Goal: Task Accomplishment & Management: Complete application form

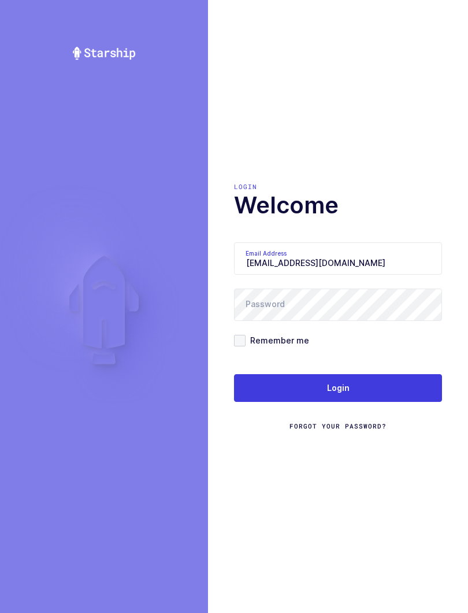
type input "[EMAIL_ADDRESS][DOMAIN_NAME]"
click at [367, 389] on button "Login" at bounding box center [338, 388] width 208 height 28
click at [256, 275] on input "[EMAIL_ADDRESS][DOMAIN_NAME]" at bounding box center [338, 258] width 208 height 32
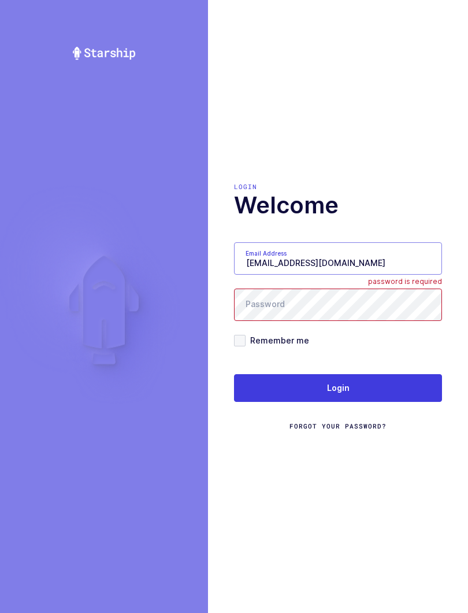
click at [262, 275] on input "[EMAIL_ADDRESS][DOMAIN_NAME]" at bounding box center [338, 258] width 208 height 32
click at [264, 264] on input "[EMAIL_ADDRESS][DOMAIN_NAME]" at bounding box center [338, 258] width 208 height 32
type input "glenn@janustrade.com"
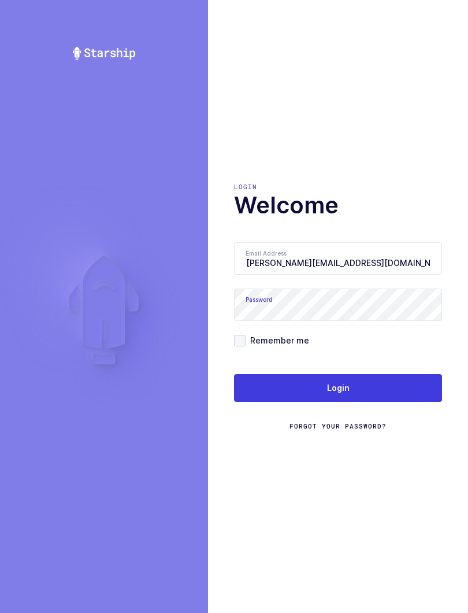
click at [375, 390] on button "Login" at bounding box center [338, 388] width 208 height 28
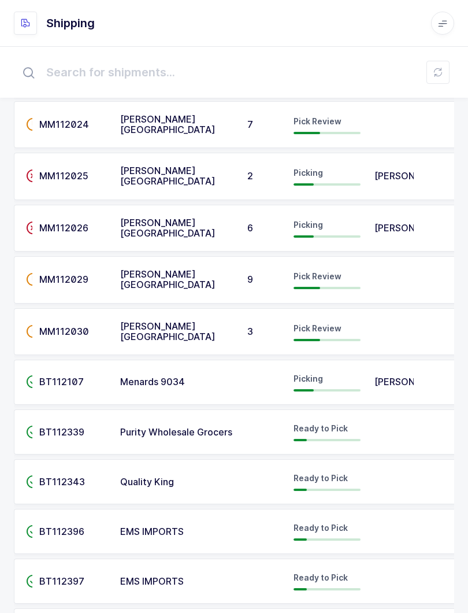
scroll to position [1813, 0]
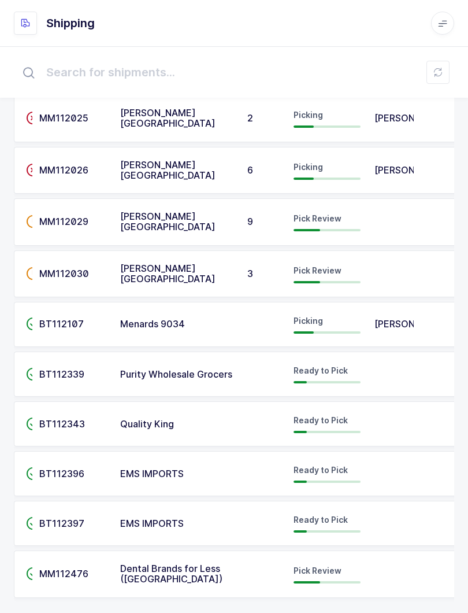
click at [114, 363] on td "Purity Wholesale Grocers" at bounding box center [176, 374] width 127 height 45
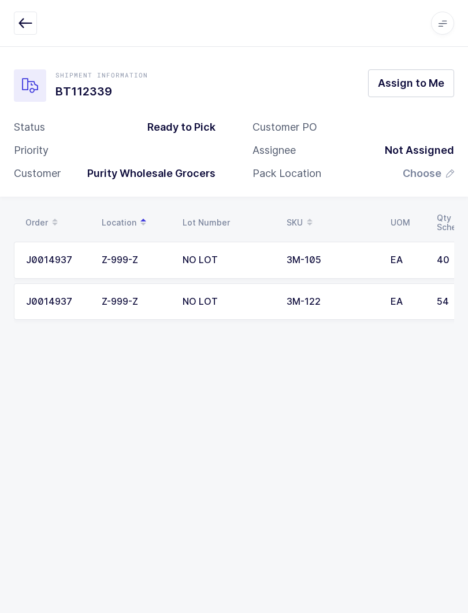
click at [33, 23] on button "button" at bounding box center [25, 23] width 23 height 23
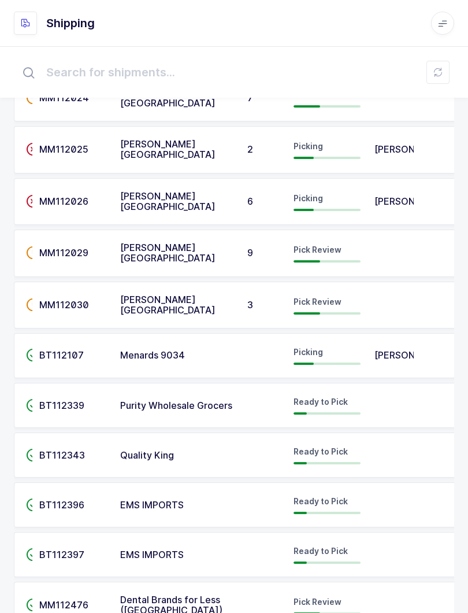
scroll to position [1813, 0]
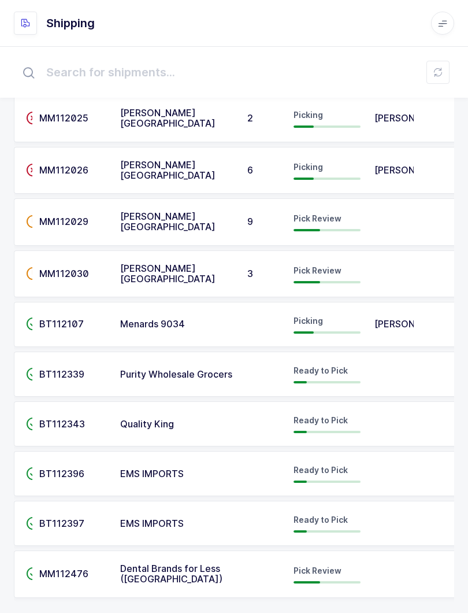
click at [386, 319] on span "Glenn Rene" at bounding box center [413, 324] width 76 height 12
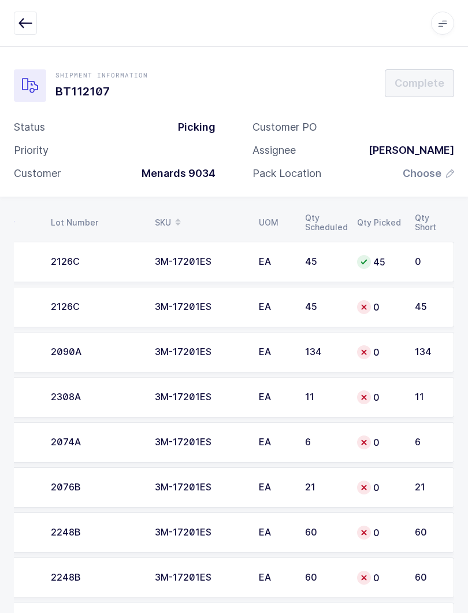
scroll to position [0, 132]
click at [341, 267] on td "45" at bounding box center [324, 262] width 52 height 40
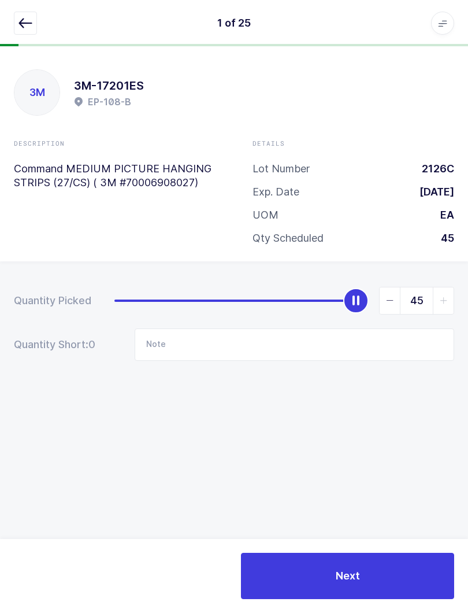
click at [400, 576] on button "Next" at bounding box center [347, 576] width 213 height 46
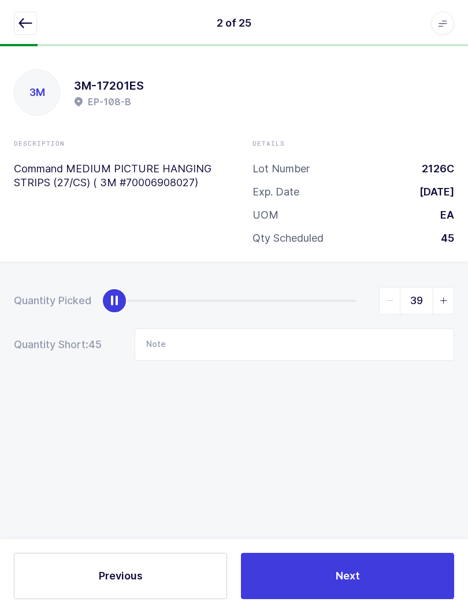
type input "45"
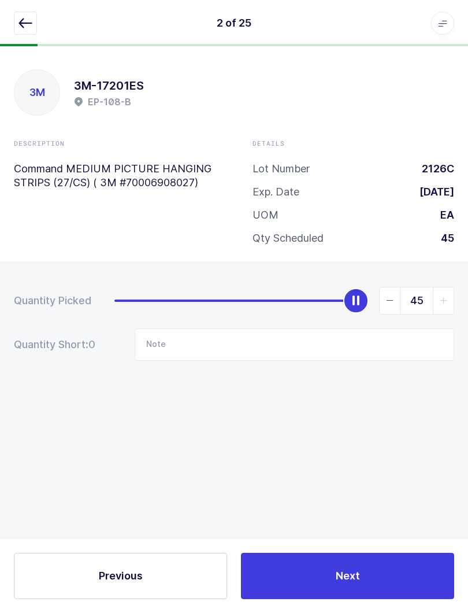
click at [411, 561] on button "Next" at bounding box center [347, 576] width 213 height 46
type input "134"
click at [392, 579] on button "Next" at bounding box center [347, 576] width 213 height 46
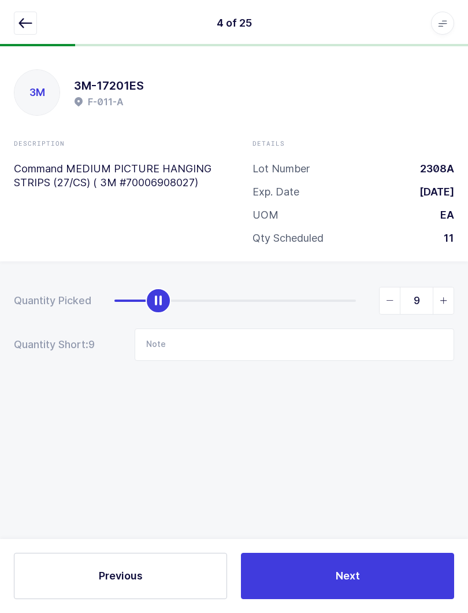
type input "11"
click at [367, 582] on button "Next" at bounding box center [347, 576] width 213 height 46
type input "6"
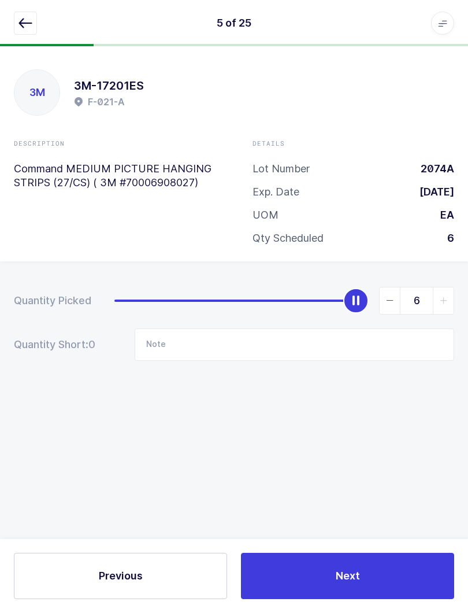
click at [385, 583] on button "Next" at bounding box center [347, 576] width 213 height 46
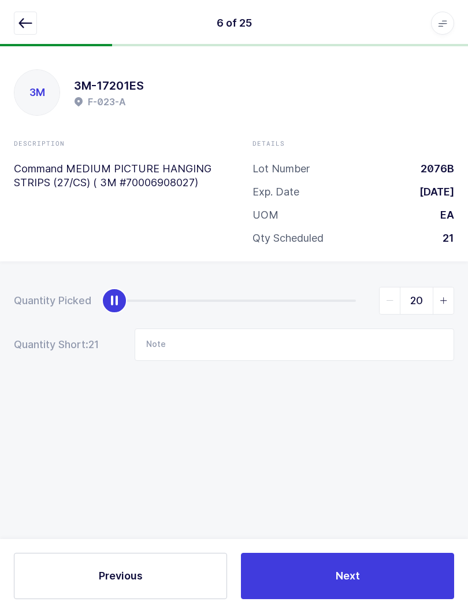
type input "21"
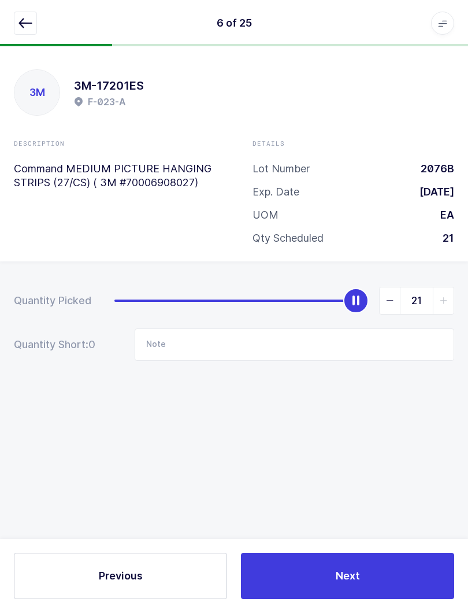
click at [402, 544] on div "Previous Next" at bounding box center [234, 576] width 468 height 74
click at [398, 572] on button "Next" at bounding box center [347, 576] width 213 height 46
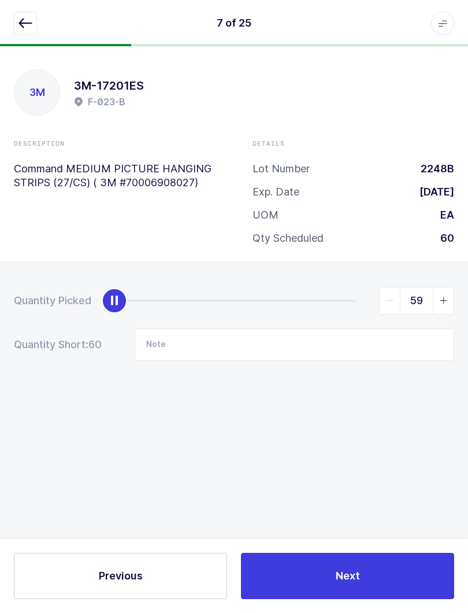
type input "60"
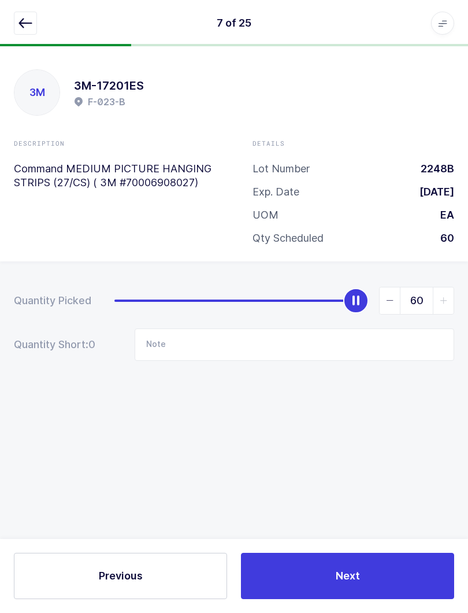
click at [386, 567] on button "Next" at bounding box center [347, 576] width 213 height 46
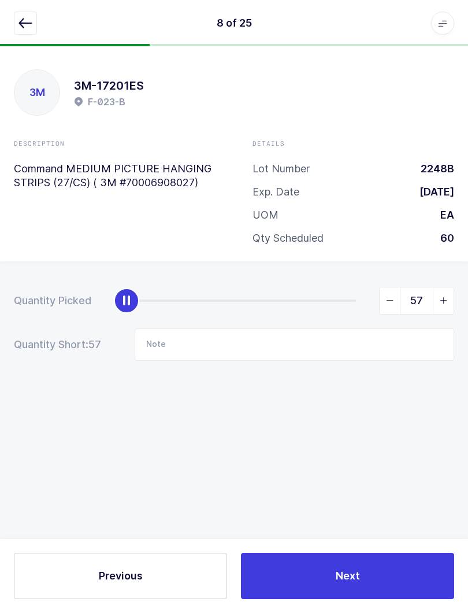
type input "60"
click at [380, 583] on button "Next" at bounding box center [347, 576] width 213 height 46
type input "60"
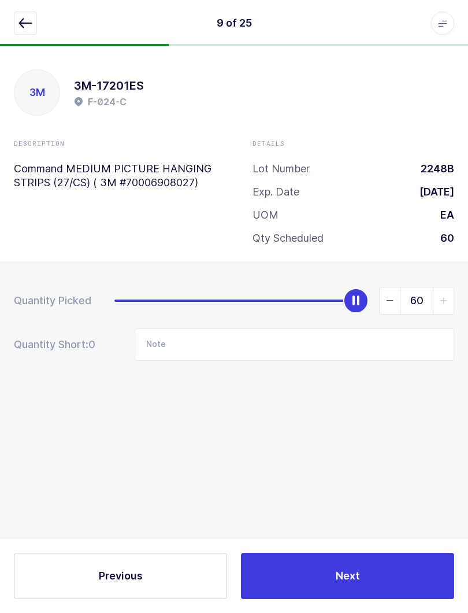
click at [369, 557] on button "Next" at bounding box center [347, 576] width 213 height 46
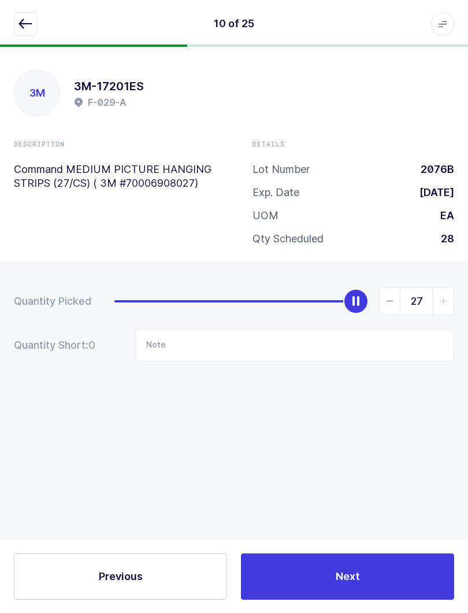
type input "28"
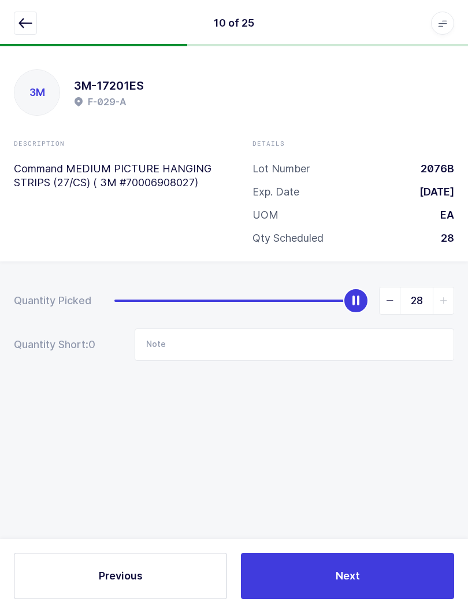
click at [343, 560] on button "Next" at bounding box center [347, 576] width 213 height 46
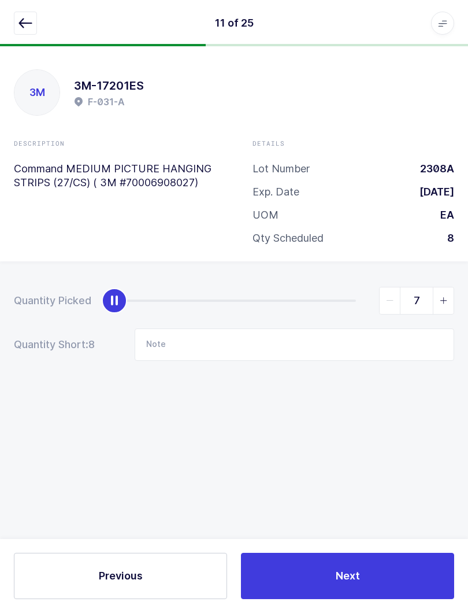
type input "8"
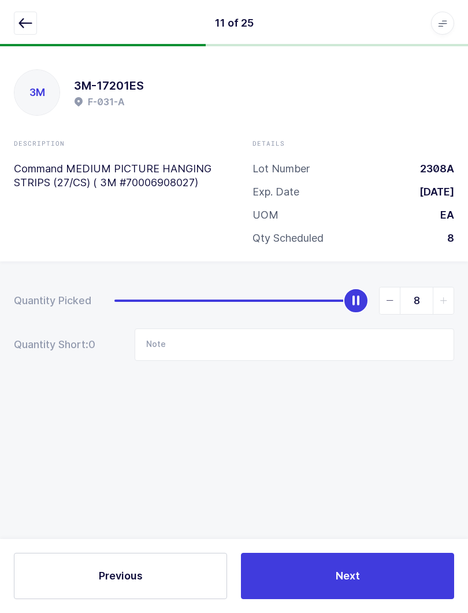
click at [380, 575] on button "Next" at bounding box center [347, 576] width 213 height 46
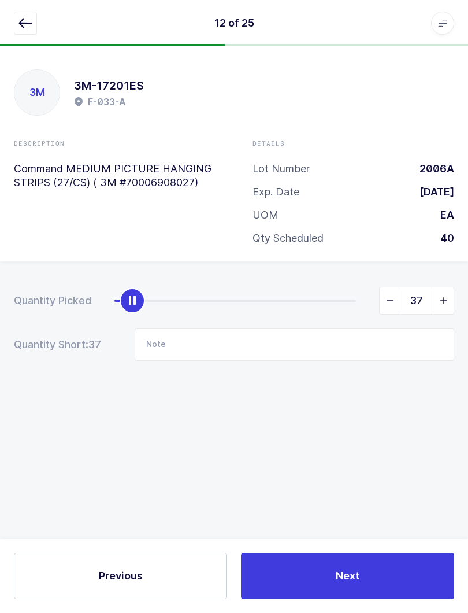
type input "40"
click at [382, 579] on button "Next" at bounding box center [347, 576] width 213 height 46
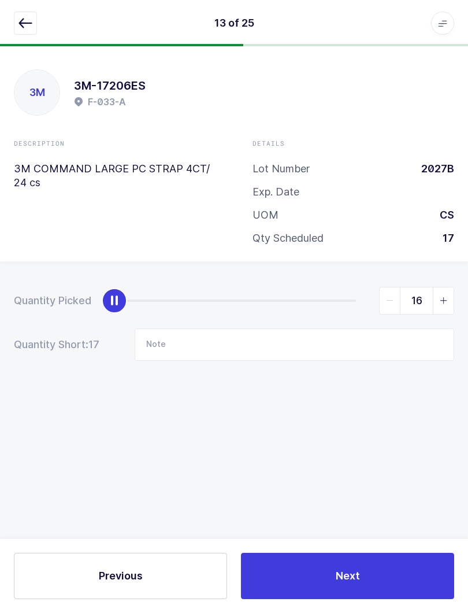
type input "17"
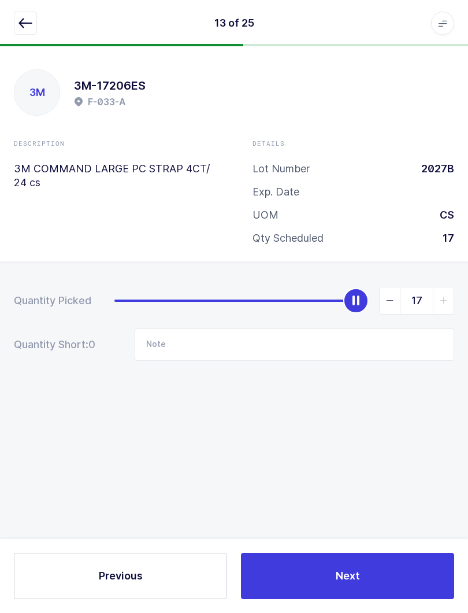
click at [382, 579] on button "Next" at bounding box center [347, 576] width 213 height 46
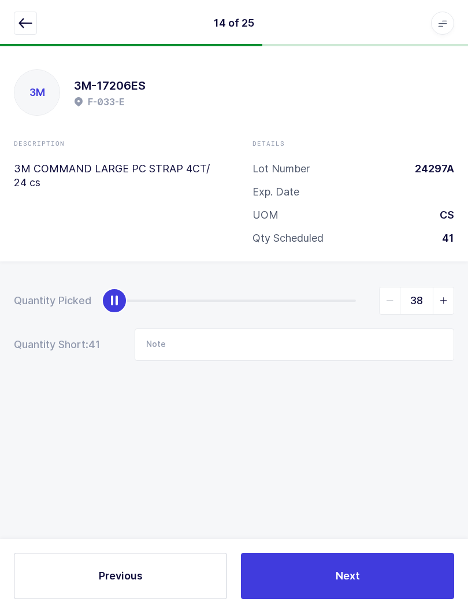
type input "41"
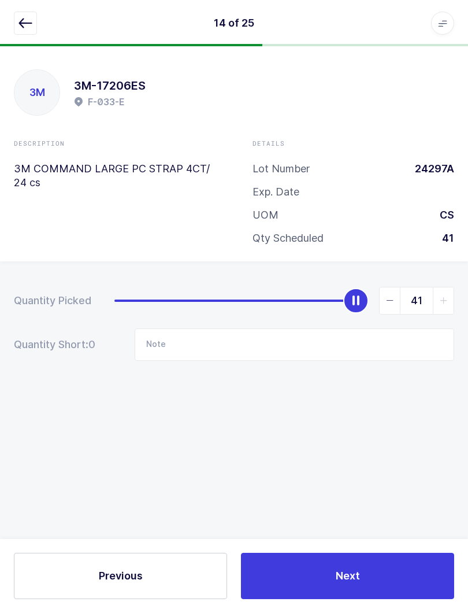
click at [372, 598] on button "Next" at bounding box center [347, 576] width 213 height 46
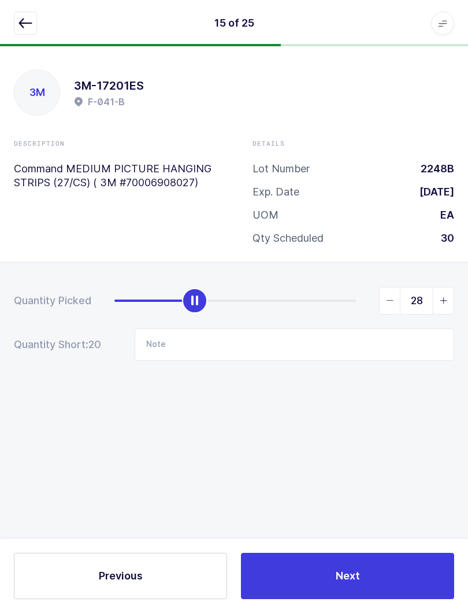
type input "30"
click at [389, 570] on button "Next" at bounding box center [347, 576] width 213 height 46
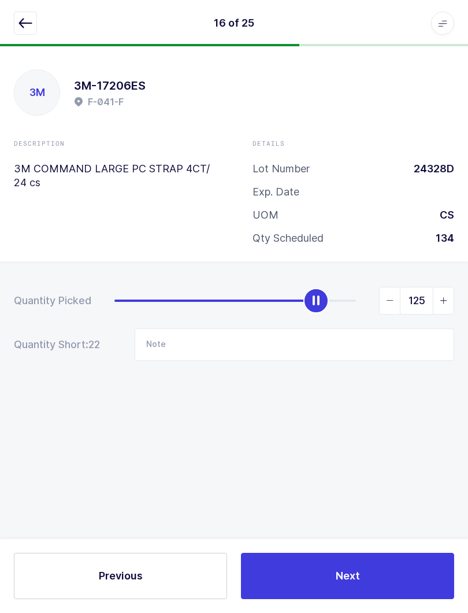
type input "134"
click at [357, 574] on span "Next" at bounding box center [348, 575] width 24 height 14
type input "135"
click at [389, 575] on button "Next" at bounding box center [347, 576] width 213 height 46
type input "150"
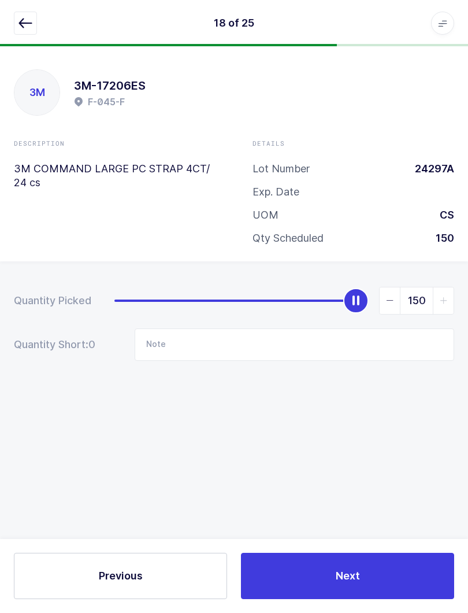
click at [393, 583] on button "Next" at bounding box center [347, 576] width 213 height 46
type input "135"
click at [402, 574] on button "Next" at bounding box center [347, 576] width 213 height 46
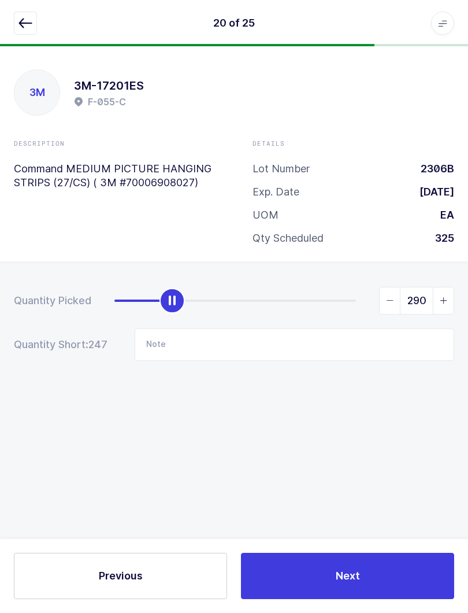
type input "325"
click at [349, 559] on button "Next" at bounding box center [347, 576] width 213 height 46
type input "50"
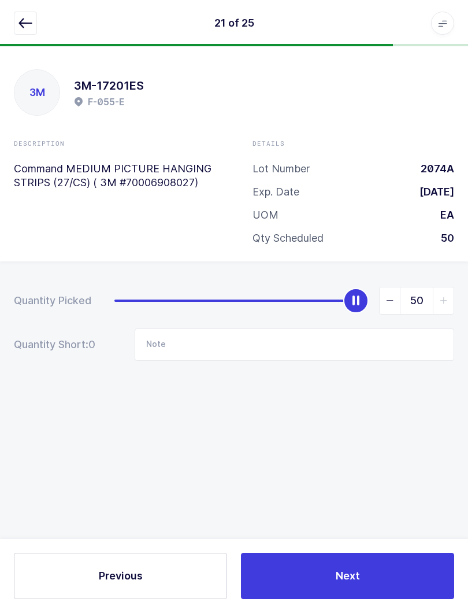
click at [398, 597] on button "Next" at bounding box center [347, 576] width 213 height 46
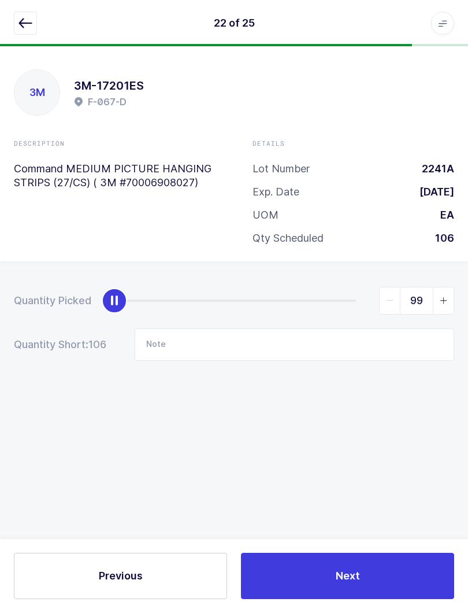
type input "106"
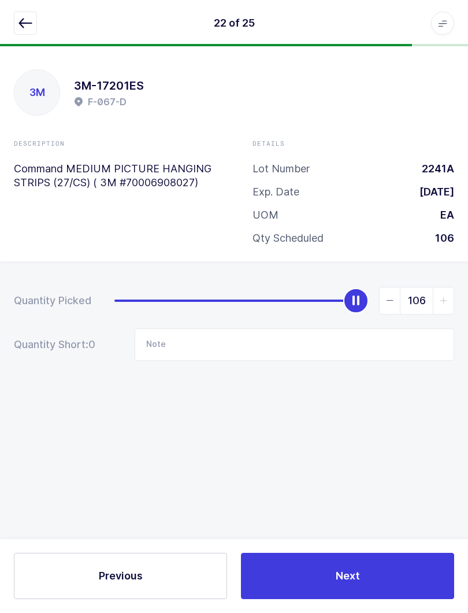
click at [393, 554] on button "Next" at bounding box center [347, 576] width 213 height 46
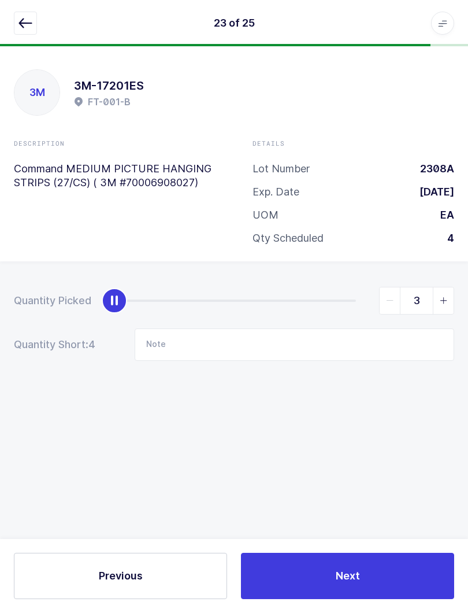
type input "4"
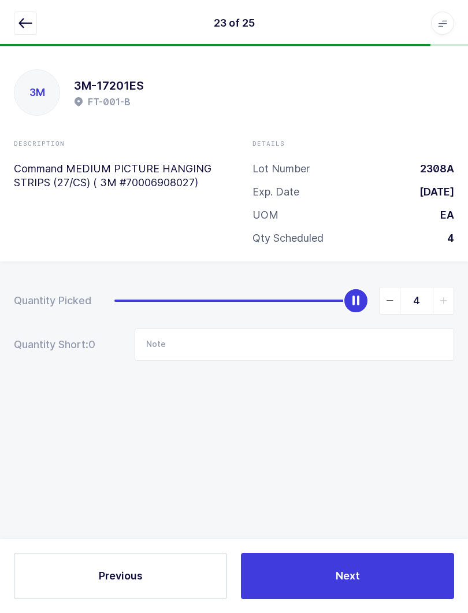
click at [401, 562] on button "Next" at bounding box center [347, 576] width 213 height 46
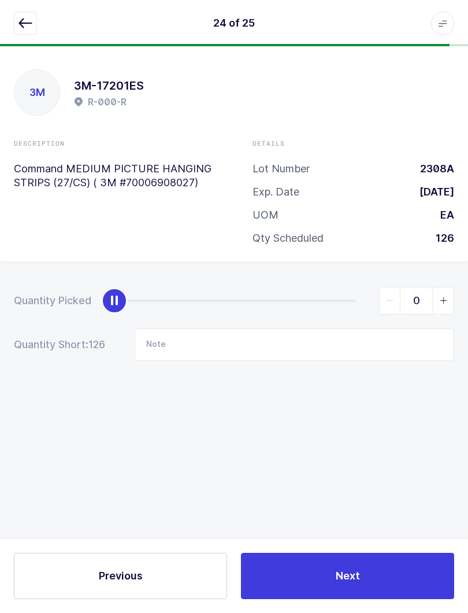
scroll to position [0, 0]
type input "126"
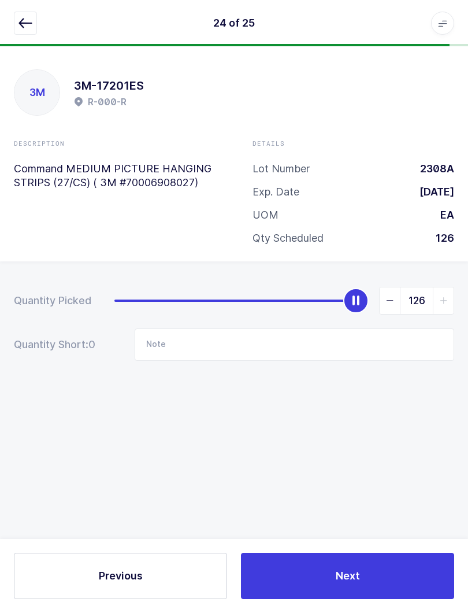
click at [402, 553] on button "Next" at bounding box center [347, 576] width 213 height 46
type input "32"
click at [379, 580] on button "Save" at bounding box center [347, 576] width 213 height 46
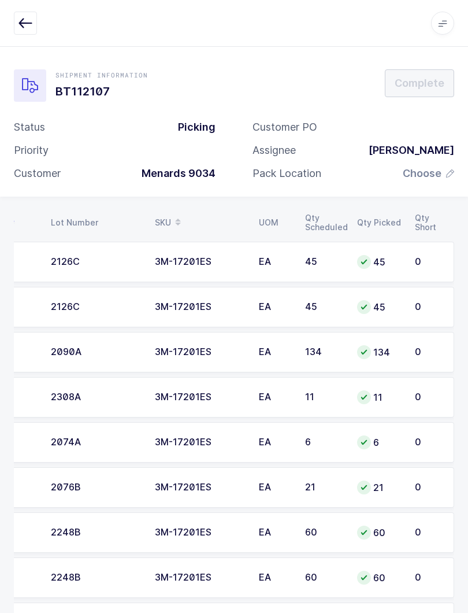
click at [439, 178] on span "Choose" at bounding box center [422, 174] width 39 height 14
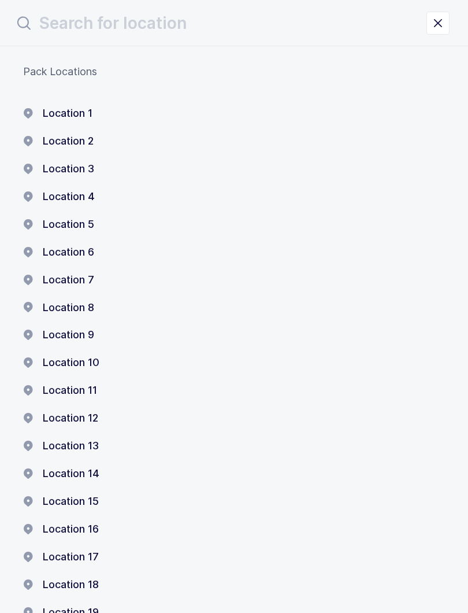
click at [104, 113] on div "Location 1" at bounding box center [234, 113] width 422 height 14
click at [76, 113] on button "Location 1" at bounding box center [57, 113] width 69 height 14
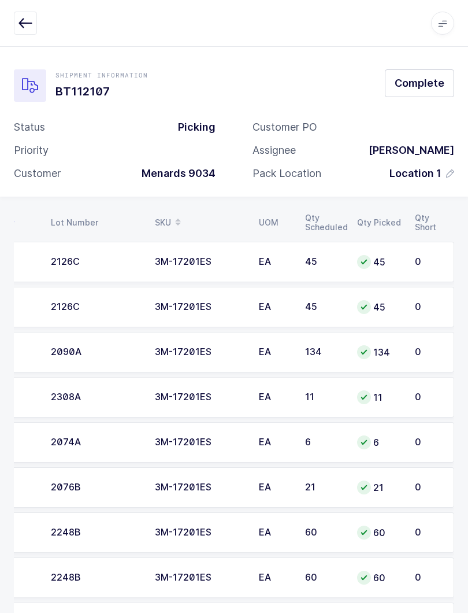
click at [431, 80] on span "Complete" at bounding box center [420, 83] width 50 height 14
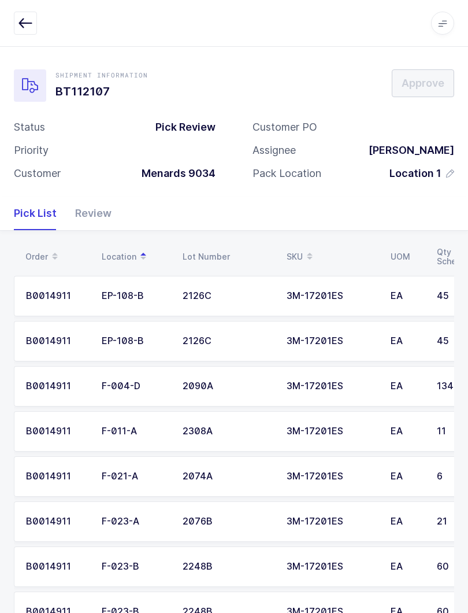
click at [106, 212] on div "Review" at bounding box center [89, 214] width 46 height 34
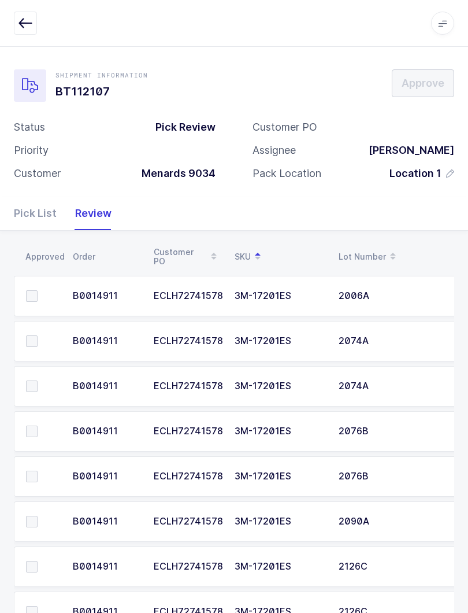
click at [28, 291] on span at bounding box center [32, 296] width 12 height 12
click at [38, 290] on input "checkbox" at bounding box center [38, 290] width 0 height 0
click at [35, 335] on span at bounding box center [32, 341] width 12 height 12
click at [38, 335] on input "checkbox" at bounding box center [38, 335] width 0 height 0
click at [42, 386] on label at bounding box center [42, 386] width 33 height 12
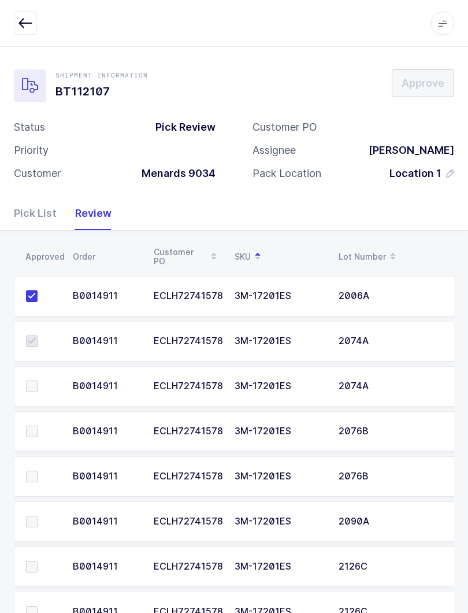
click at [38, 380] on input "checkbox" at bounding box center [38, 380] width 0 height 0
click at [38, 426] on label at bounding box center [42, 432] width 33 height 12
click at [38, 426] on input "checkbox" at bounding box center [38, 426] width 0 height 0
click at [38, 477] on label at bounding box center [42, 477] width 33 height 12
click at [38, 471] on input "checkbox" at bounding box center [38, 471] width 0 height 0
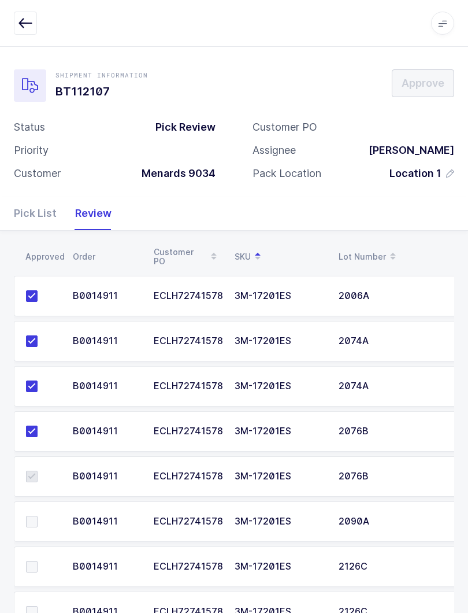
click at [39, 518] on label at bounding box center [42, 522] width 33 height 12
click at [38, 516] on input "checkbox" at bounding box center [38, 516] width 0 height 0
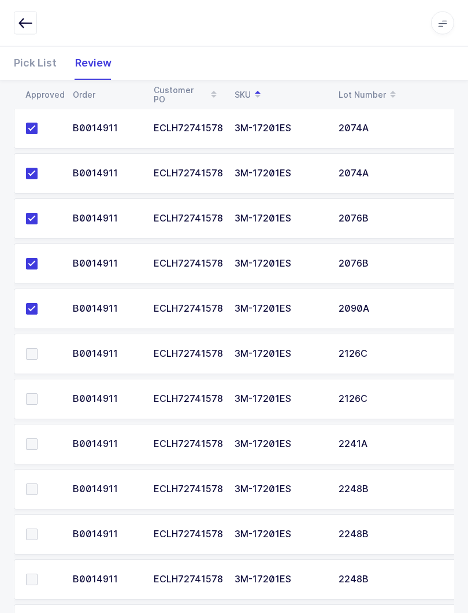
click at [42, 354] on label at bounding box center [42, 355] width 33 height 12
click at [38, 349] on input "checkbox" at bounding box center [38, 349] width 0 height 0
click at [38, 397] on label at bounding box center [42, 399] width 33 height 12
click at [38, 393] on input "checkbox" at bounding box center [38, 393] width 0 height 0
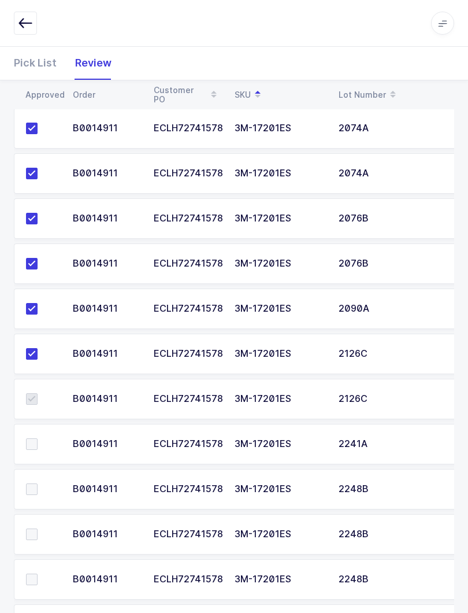
click at [38, 441] on label at bounding box center [42, 444] width 33 height 12
click at [38, 438] on input "checkbox" at bounding box center [38, 438] width 0 height 0
click at [36, 493] on span at bounding box center [32, 489] width 12 height 12
click at [38, 483] on input "checkbox" at bounding box center [38, 483] width 0 height 0
click at [34, 529] on span at bounding box center [32, 535] width 12 height 12
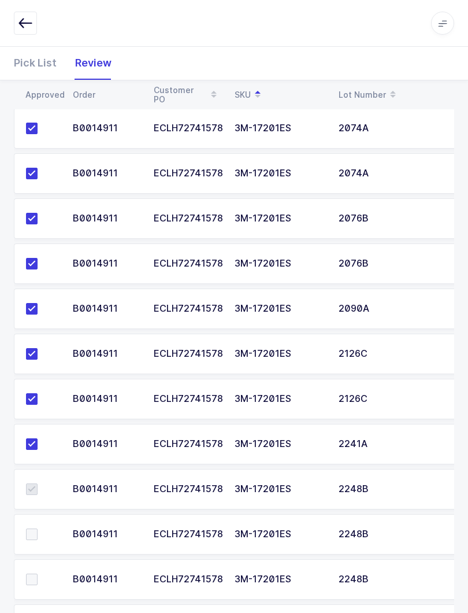
click at [38, 529] on input "checkbox" at bounding box center [38, 529] width 0 height 0
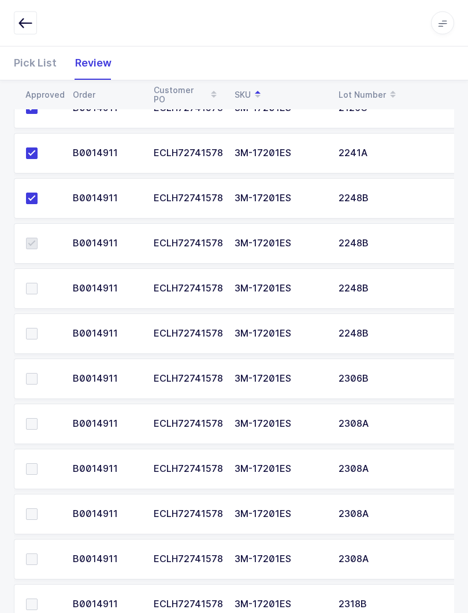
scroll to position [504, 0]
click at [32, 284] on span at bounding box center [32, 289] width 12 height 12
click at [38, 283] on input "checkbox" at bounding box center [38, 283] width 0 height 0
click at [42, 328] on label at bounding box center [42, 334] width 33 height 12
click at [38, 328] on input "checkbox" at bounding box center [38, 328] width 0 height 0
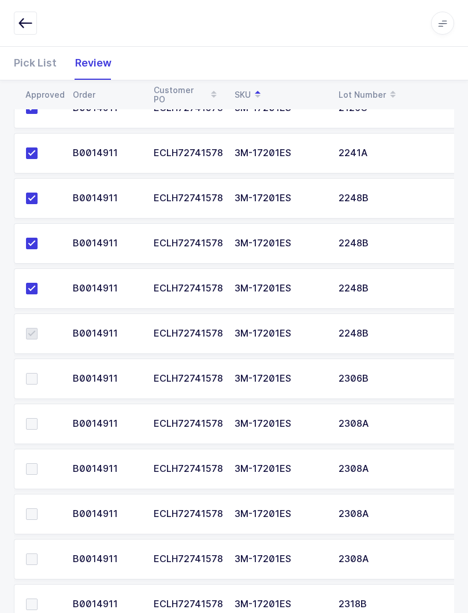
click at [34, 382] on span at bounding box center [32, 379] width 12 height 12
click at [38, 373] on input "checkbox" at bounding box center [38, 373] width 0 height 0
click at [35, 426] on span at bounding box center [32, 424] width 12 height 12
click at [38, 418] on input "checkbox" at bounding box center [38, 418] width 0 height 0
click at [38, 468] on label at bounding box center [42, 469] width 33 height 12
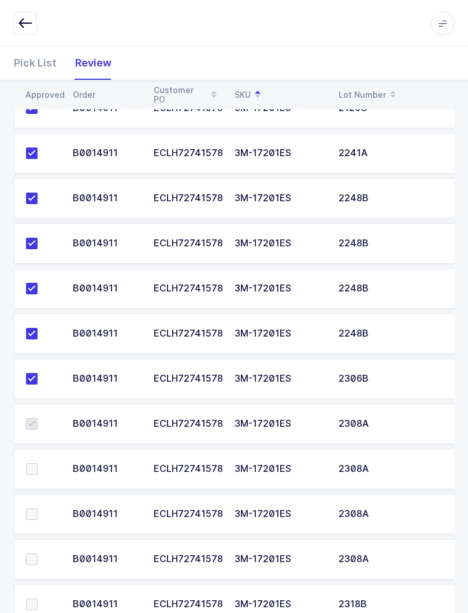
click at [38, 463] on input "checkbox" at bounding box center [38, 463] width 0 height 0
click at [40, 508] on label at bounding box center [42, 514] width 33 height 12
click at [38, 508] on input "checkbox" at bounding box center [38, 508] width 0 height 0
click at [39, 553] on label at bounding box center [42, 559] width 33 height 12
click at [38, 553] on input "checkbox" at bounding box center [38, 553] width 0 height 0
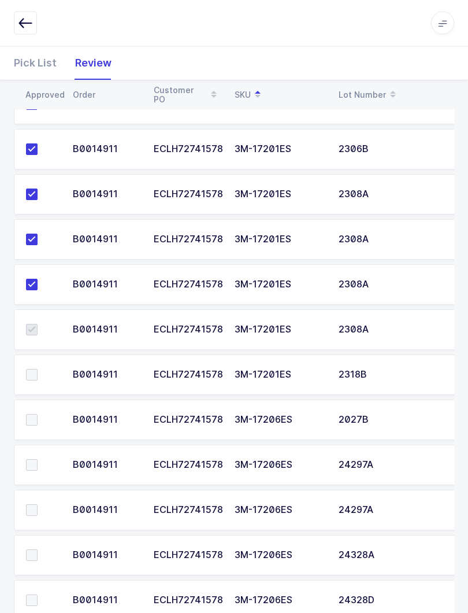
scroll to position [812, 0]
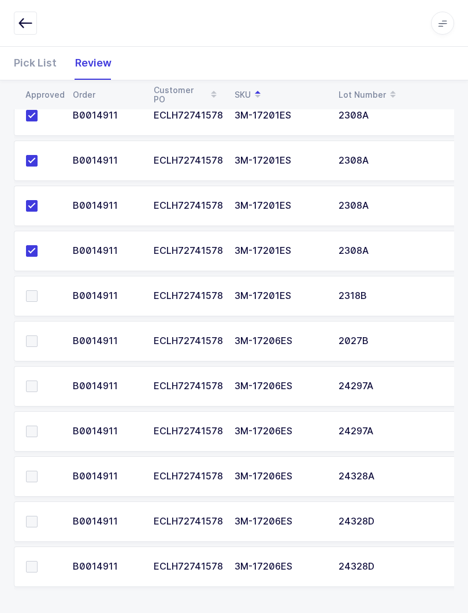
click at [28, 297] on span at bounding box center [32, 296] width 12 height 12
click at [38, 290] on input "checkbox" at bounding box center [38, 290] width 0 height 0
click at [36, 345] on span at bounding box center [32, 341] width 12 height 12
click at [38, 335] on input "checkbox" at bounding box center [38, 335] width 0 height 0
click at [33, 385] on span at bounding box center [32, 386] width 12 height 12
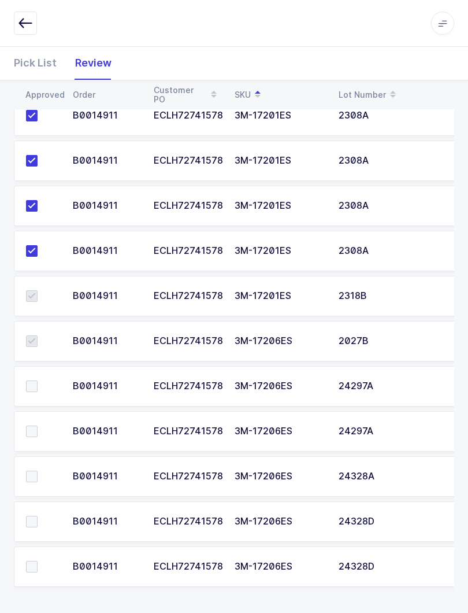
click at [38, 380] on input "checkbox" at bounding box center [38, 380] width 0 height 0
click at [35, 434] on span at bounding box center [32, 432] width 12 height 12
click at [38, 426] on input "checkbox" at bounding box center [38, 426] width 0 height 0
click at [39, 476] on label at bounding box center [42, 477] width 33 height 12
click at [38, 471] on input "checkbox" at bounding box center [38, 471] width 0 height 0
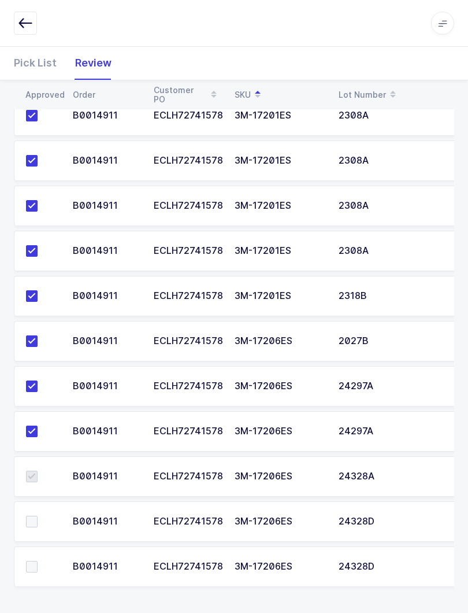
click at [38, 520] on label at bounding box center [42, 522] width 33 height 12
click at [38, 516] on input "checkbox" at bounding box center [38, 516] width 0 height 0
click at [38, 555] on td at bounding box center [40, 566] width 52 height 40
click at [35, 567] on span at bounding box center [32, 567] width 12 height 12
click at [38, 561] on input "checkbox" at bounding box center [38, 561] width 0 height 0
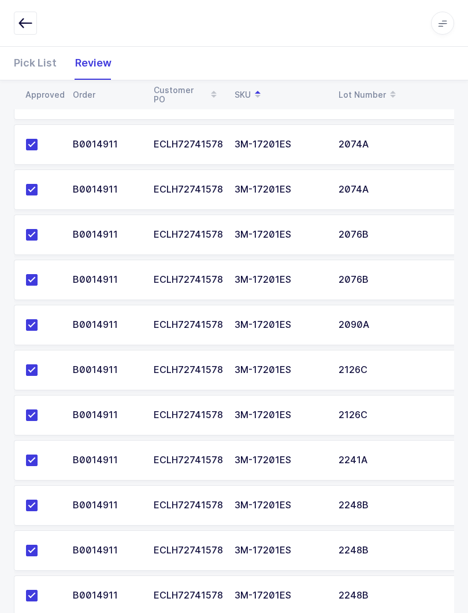
scroll to position [0, 0]
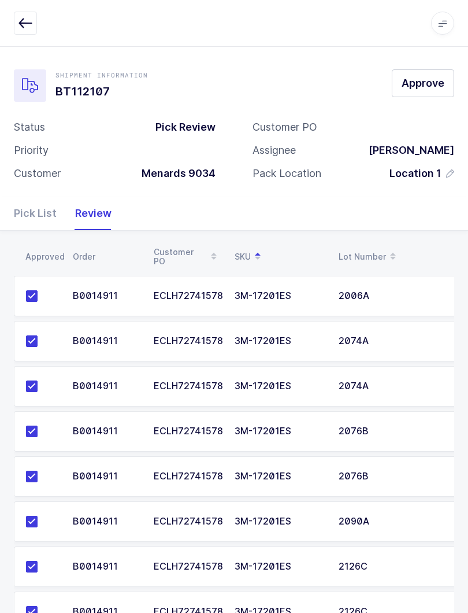
click at [448, 76] on button "Approve" at bounding box center [423, 83] width 62 height 28
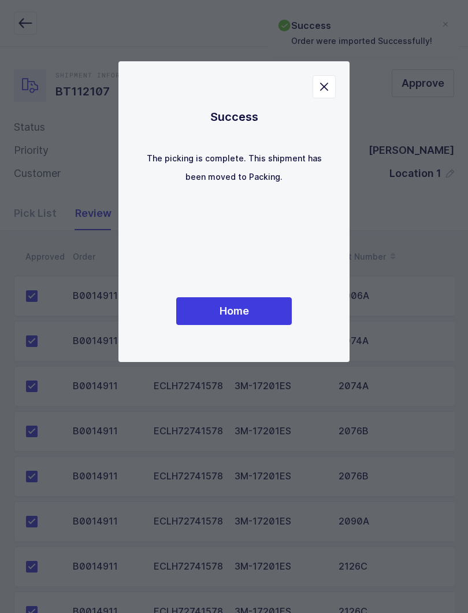
click at [247, 308] on span "Home" at bounding box center [234, 311] width 29 height 14
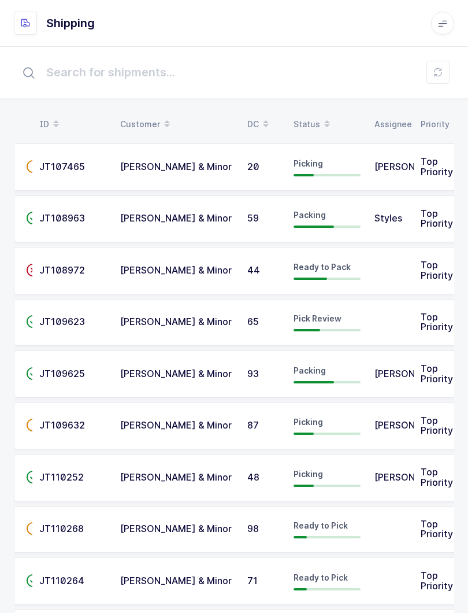
click at [105, 263] on td "JT108972" at bounding box center [72, 270] width 81 height 47
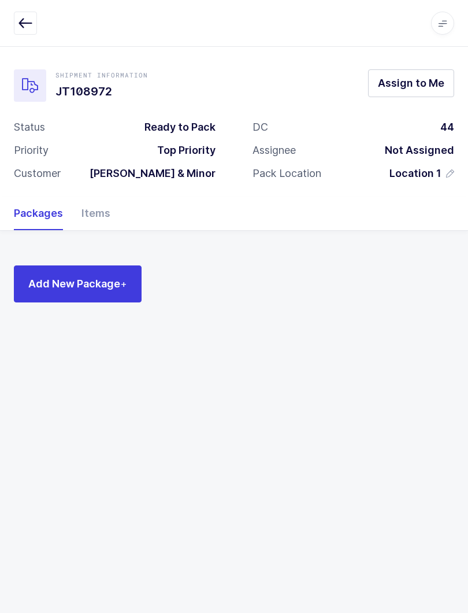
click at [97, 218] on div "Items" at bounding box center [91, 214] width 38 height 34
